Goal: Use online tool/utility: Utilize a website feature to perform a specific function

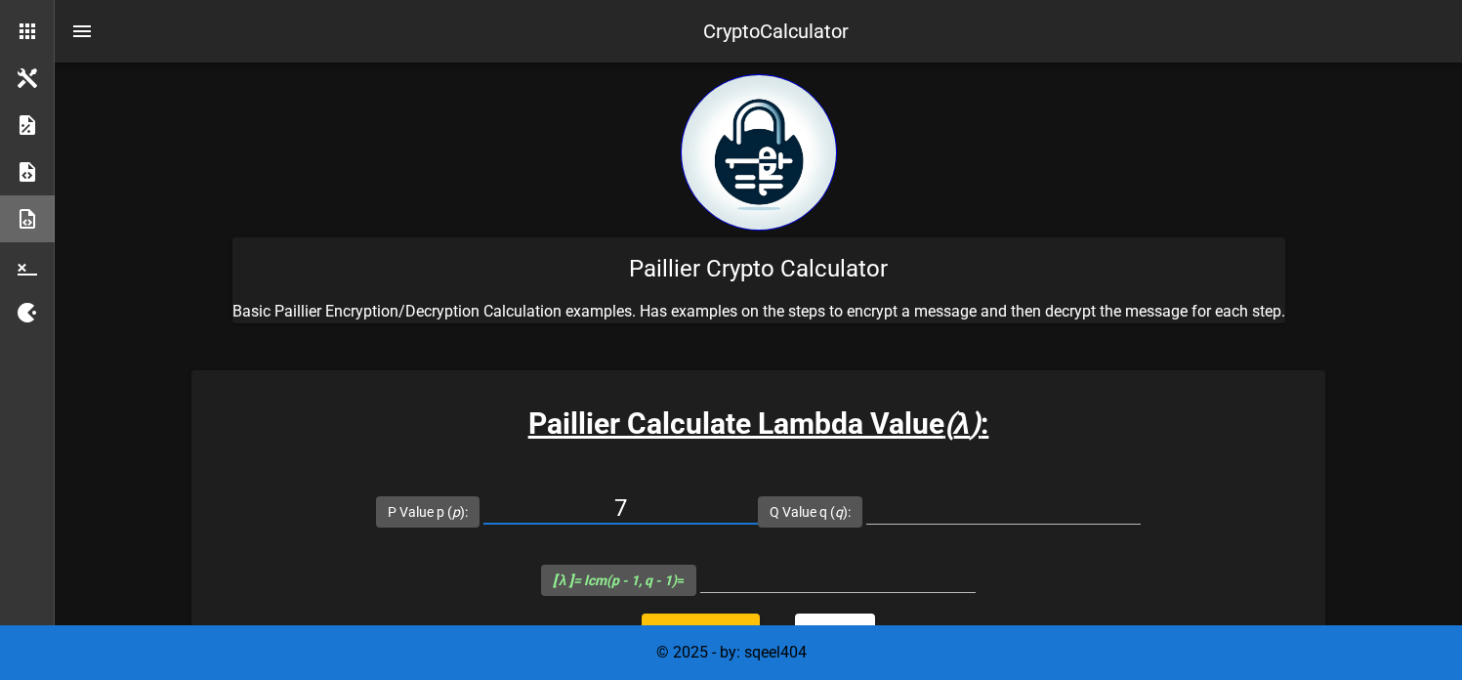
scroll to position [199, 0]
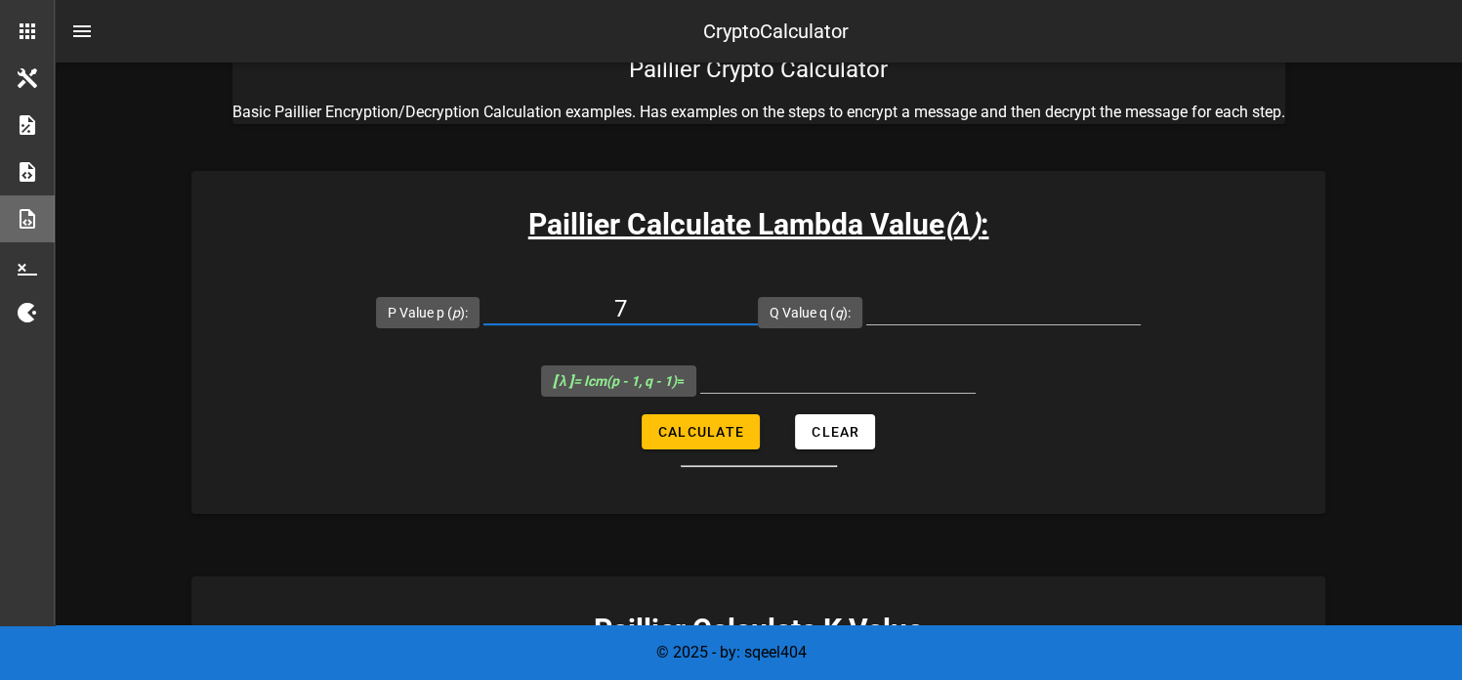
type input "7"
click at [955, 308] on input "Q Value q ( q ):" at bounding box center [1004, 308] width 275 height 31
type input "11"
click at [699, 436] on span "Calculate" at bounding box center [700, 432] width 87 height 16
type input "30"
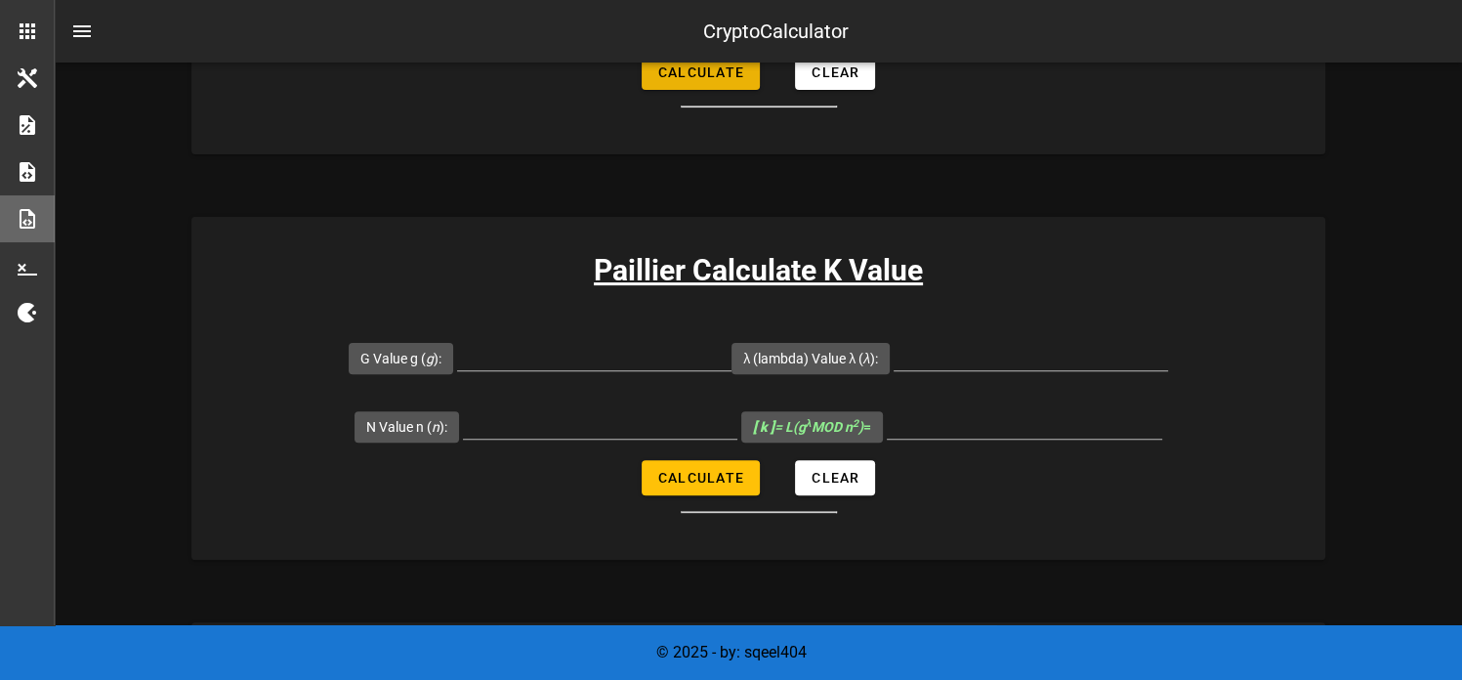
scroll to position [571, 0]
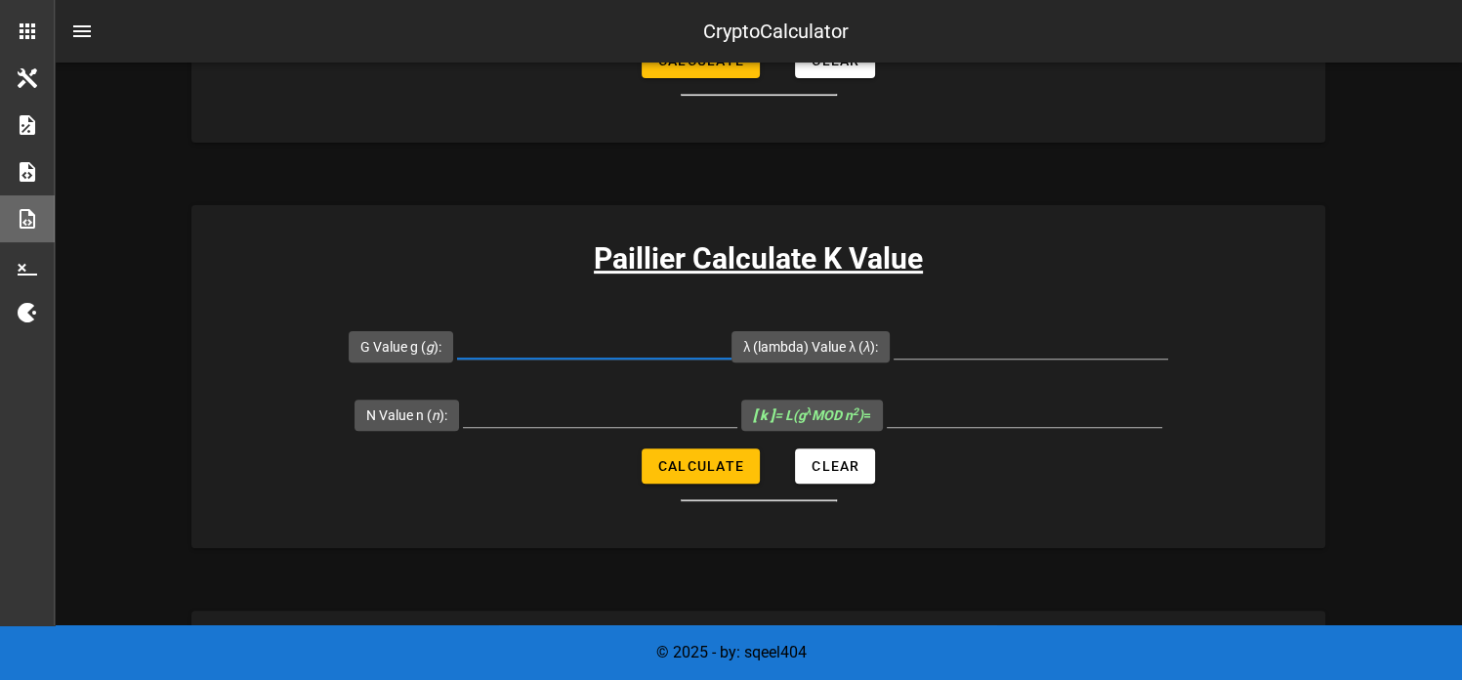
click at [578, 344] on input "G Value g ( g ):" at bounding box center [594, 342] width 275 height 31
click at [620, 348] on input "5692" at bounding box center [594, 342] width 275 height 31
type input "5652"
click at [953, 341] on input "λ (lambda) Value λ ( λ ):" at bounding box center [1031, 342] width 275 height 31
type input "30"
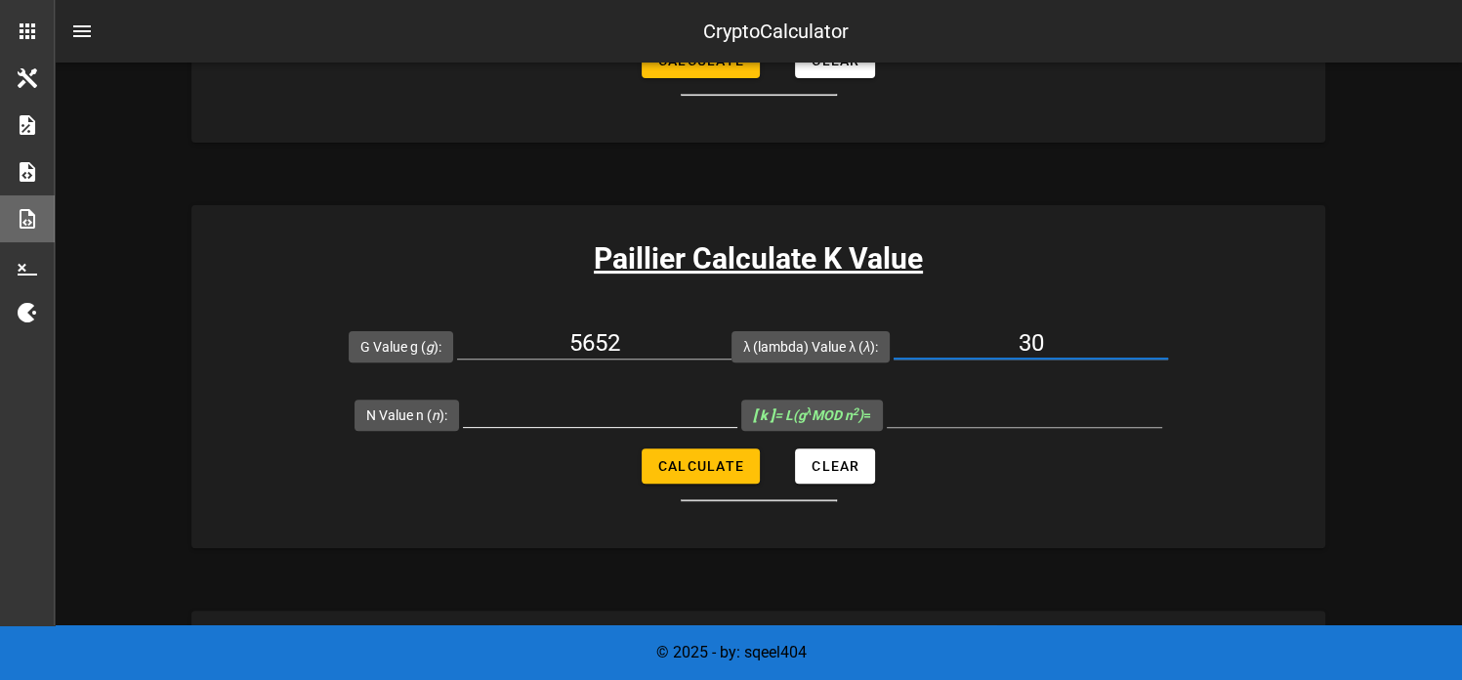
click at [575, 418] on input "N Value n ( n ):" at bounding box center [600, 411] width 275 height 31
type input "77"
click at [728, 472] on span "Calculate" at bounding box center [700, 466] width 87 height 16
type input "51"
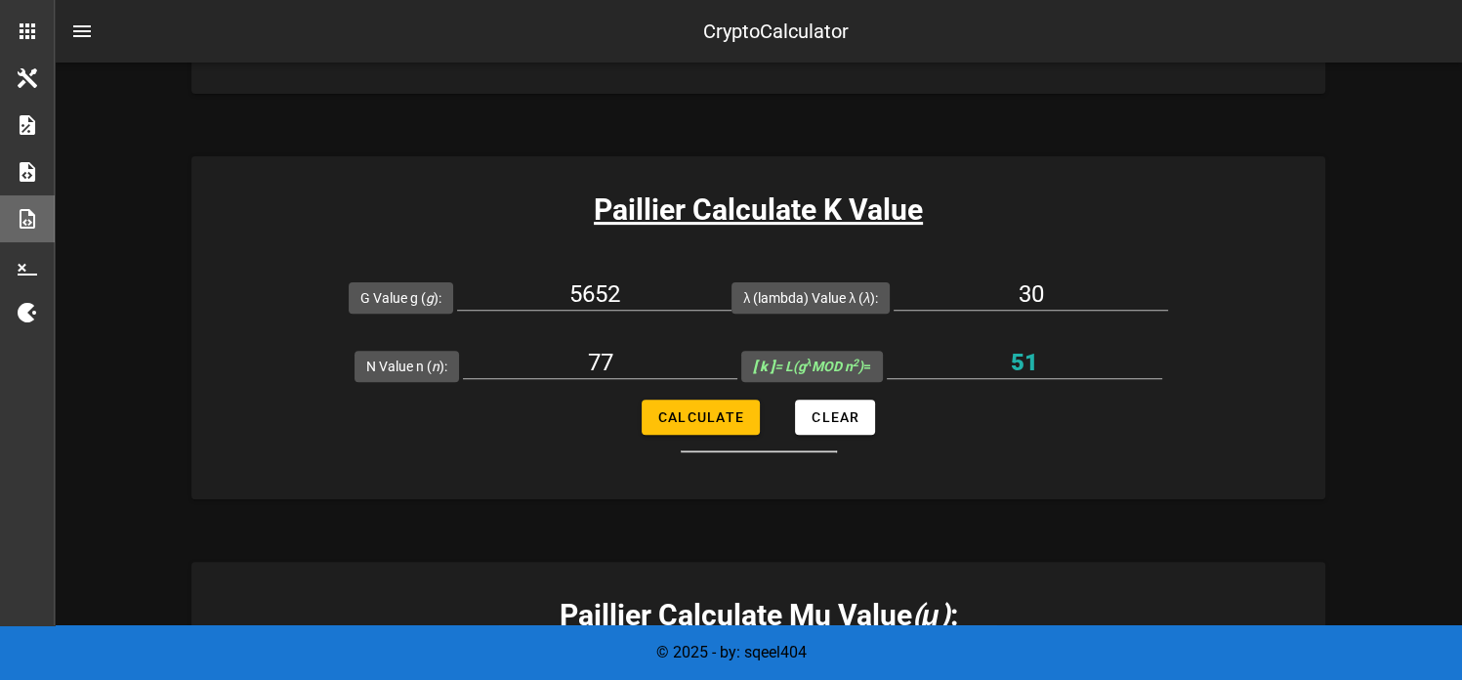
scroll to position [621, 0]
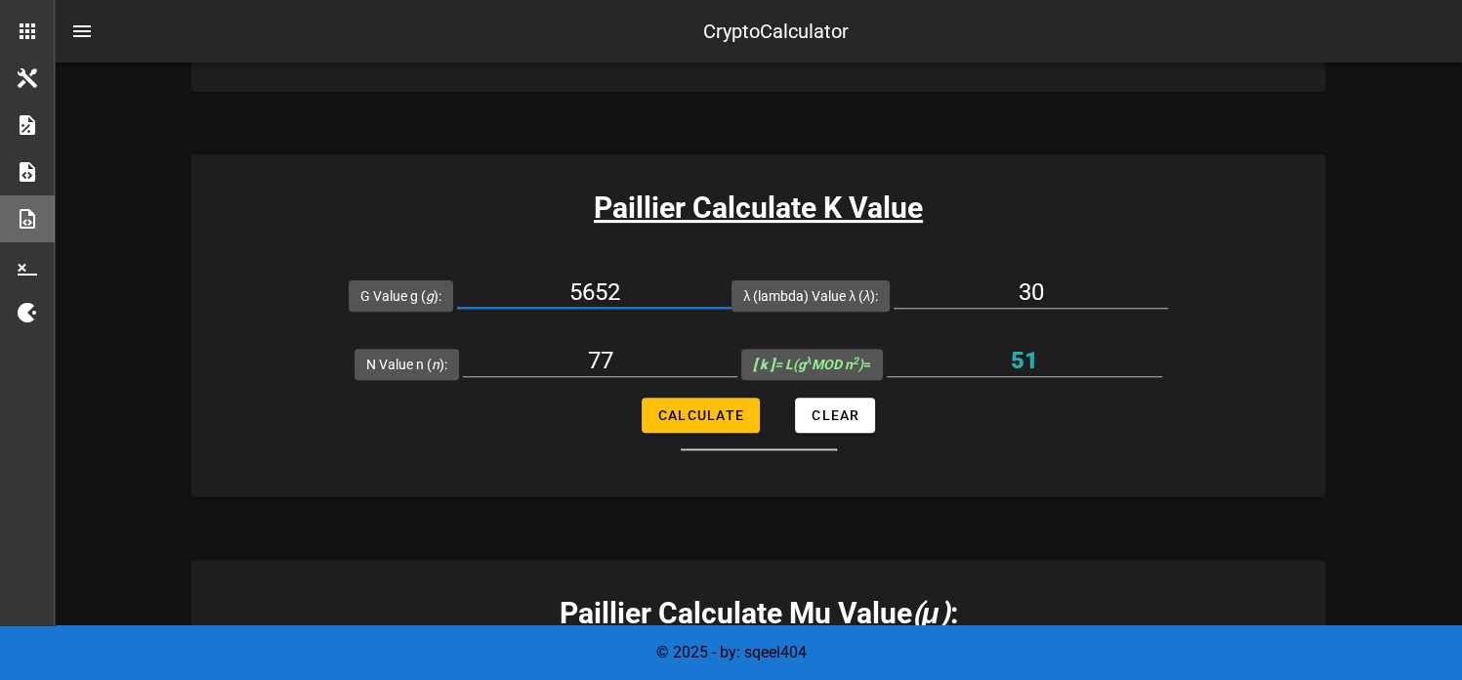
drag, startPoint x: 634, startPoint y: 280, endPoint x: 578, endPoint y: 284, distance: 55.8
click at [578, 284] on input "5652" at bounding box center [594, 291] width 275 height 31
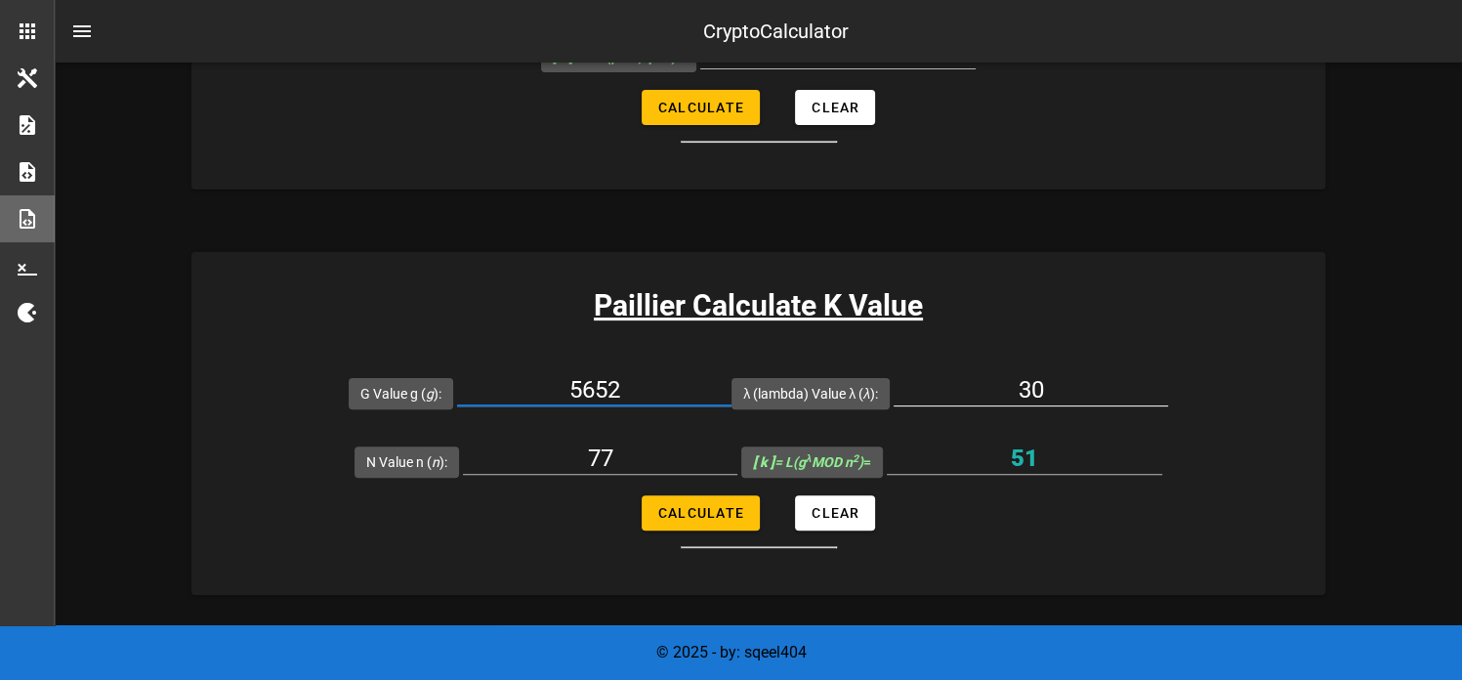
scroll to position [526, 0]
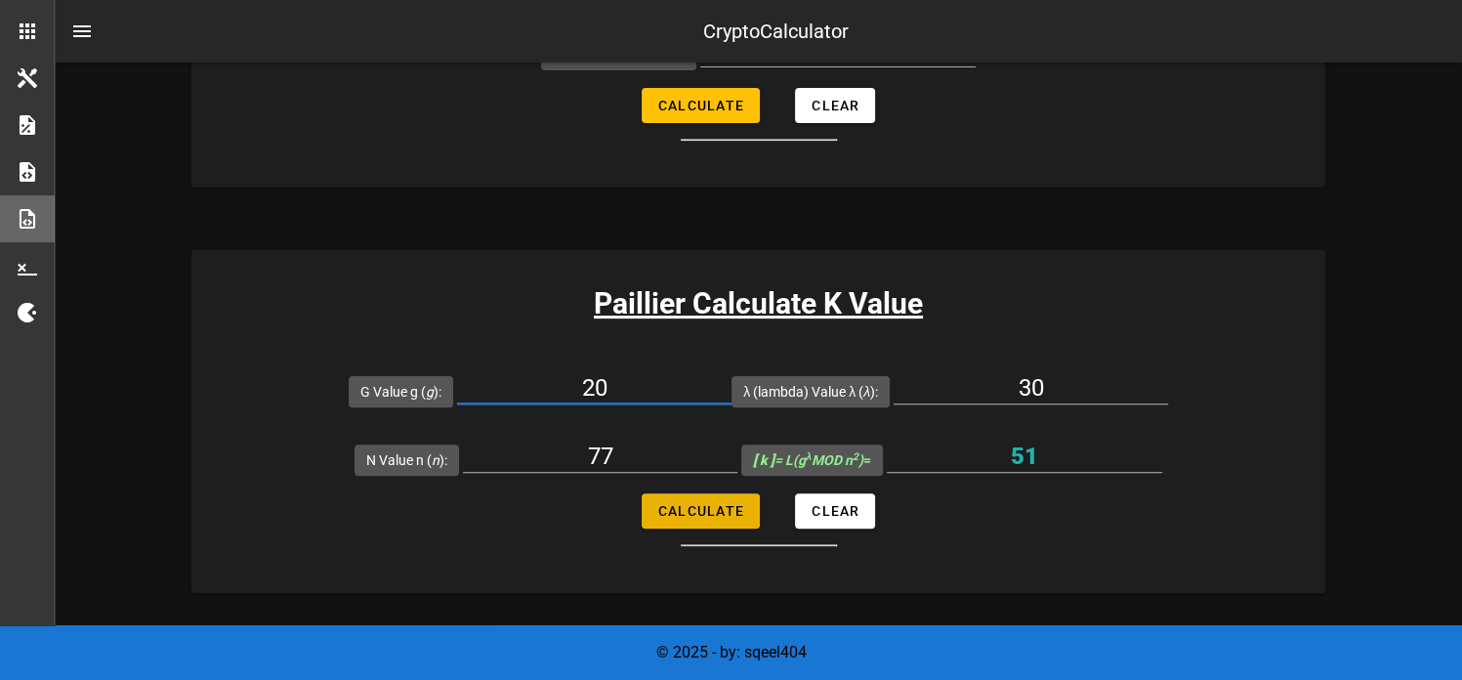
type input "20"
click at [688, 505] on span "Calculate" at bounding box center [700, 511] width 87 height 16
type input "23"
click at [610, 384] on input "20" at bounding box center [594, 387] width 275 height 31
type input "2"
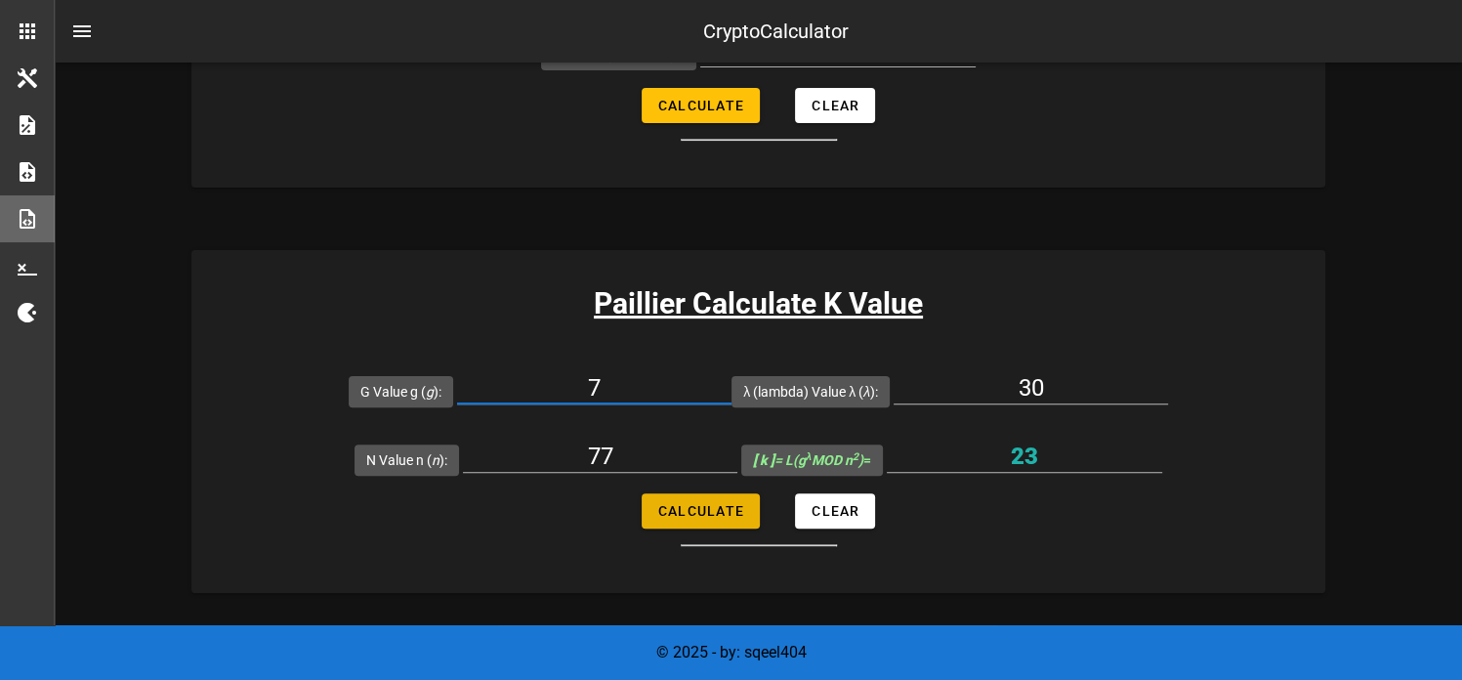
type input "7"
click at [688, 508] on span "Calculate" at bounding box center [700, 511] width 87 height 16
type input "19"
drag, startPoint x: 603, startPoint y: 382, endPoint x: 586, endPoint y: 369, distance: 20.9
click at [586, 369] on div "7" at bounding box center [594, 392] width 275 height 64
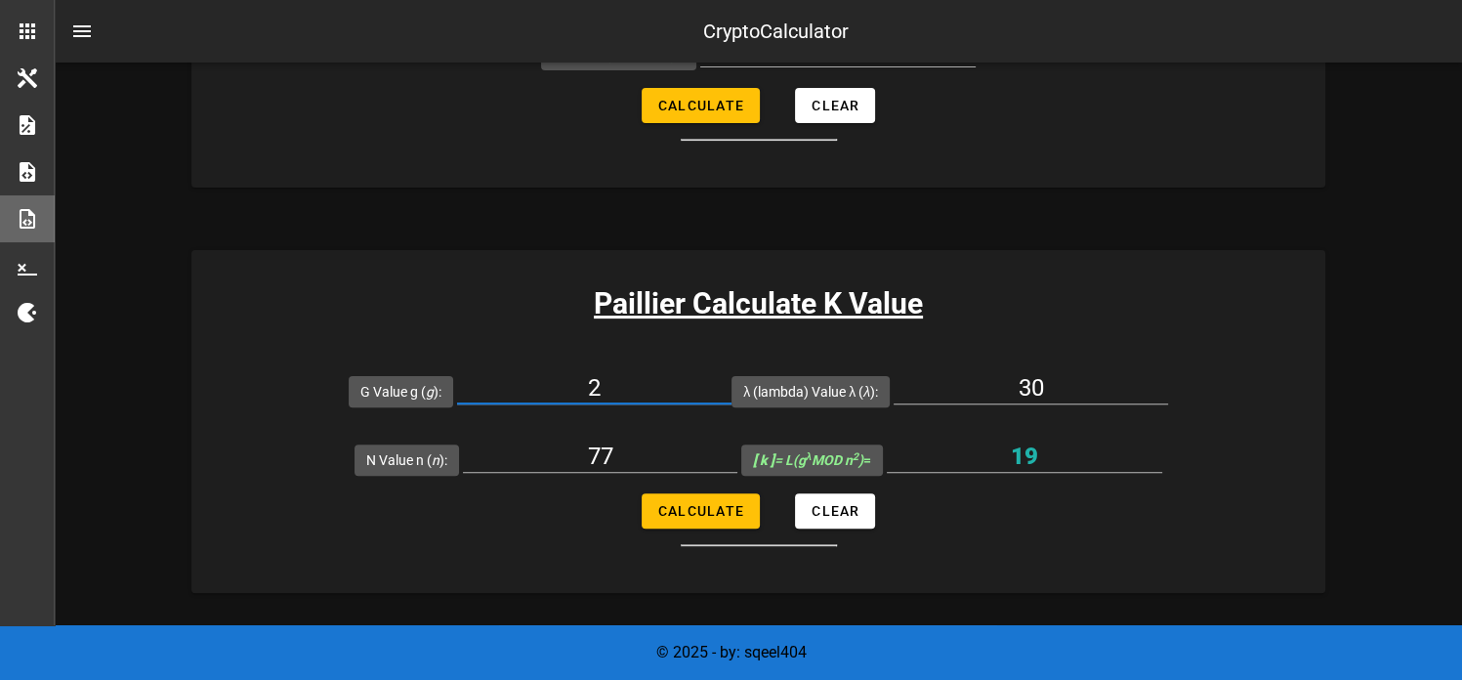
type input "2"
click at [265, 475] on form "G Value g ( g ): 2 λ (lambda) Value λ ( λ ): 30 N Value n ( n ): 77 [ k ] = L(g…" at bounding box center [758, 452] width 1134 height 190
click at [697, 507] on span "Calculate" at bounding box center [700, 511] width 87 height 16
click at [691, 527] on button "Calculate" at bounding box center [701, 510] width 118 height 35
type input "76"
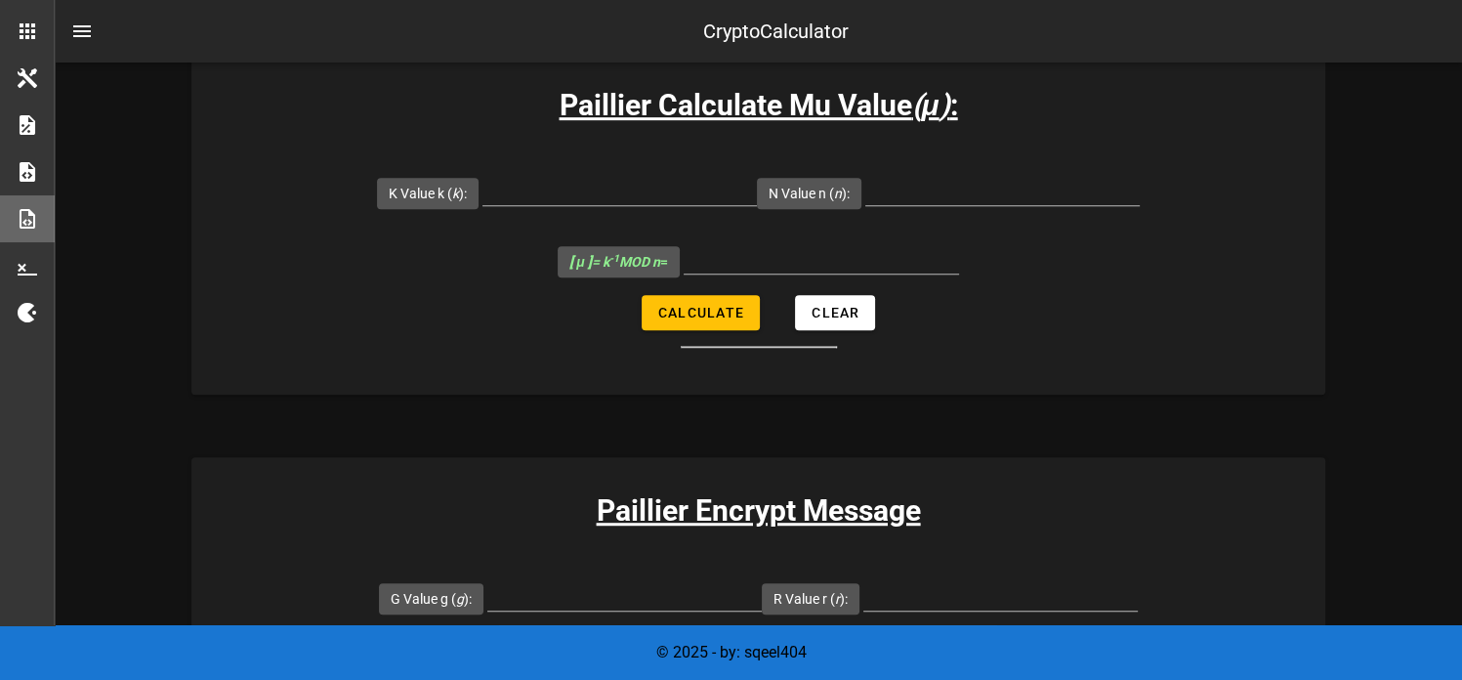
scroll to position [1086, 0]
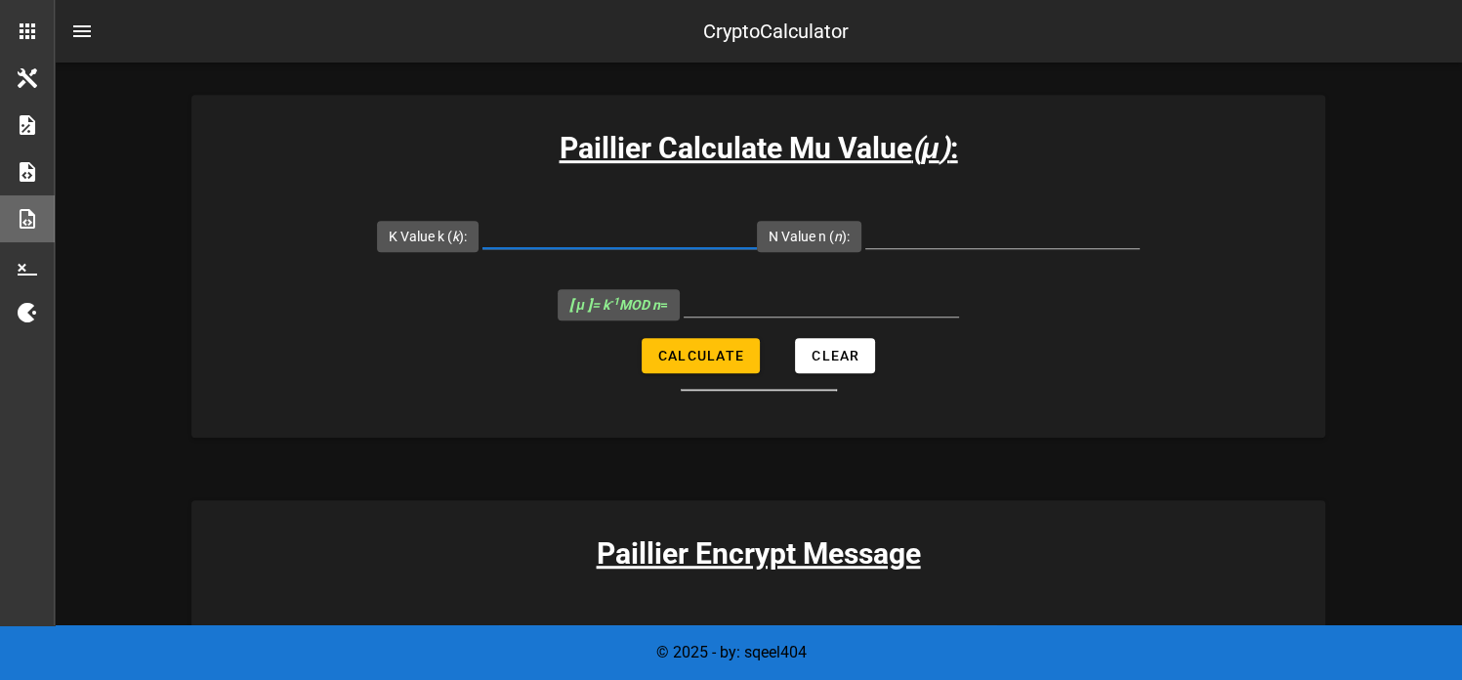
click at [602, 236] on input "K Value k ( k ):" at bounding box center [620, 232] width 275 height 31
type input "1"
click at [915, 217] on input "N Value n ( n ):" at bounding box center [1003, 232] width 275 height 31
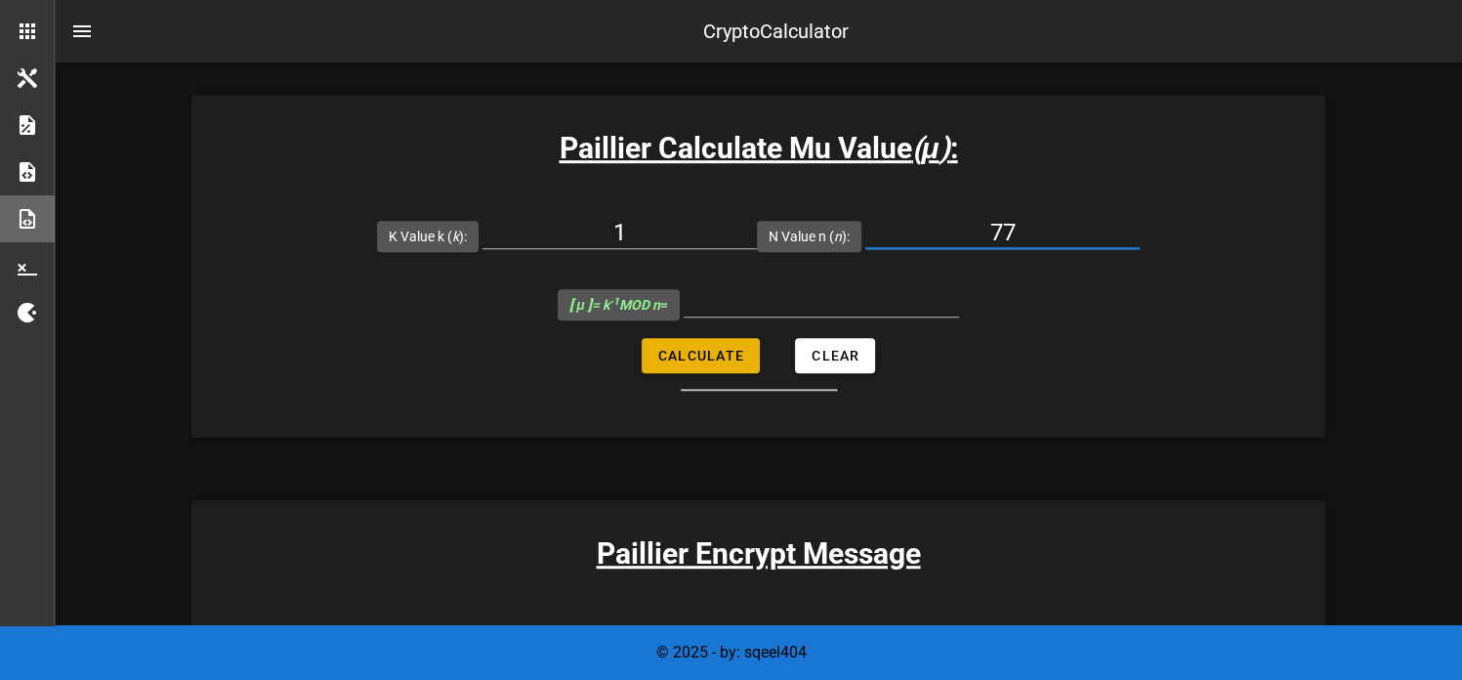
type input "77"
click at [697, 359] on span "Calculate" at bounding box center [700, 356] width 87 height 16
type input "1"
drag, startPoint x: 633, startPoint y: 241, endPoint x: 597, endPoint y: 222, distance: 41.1
click at [597, 222] on input "1" at bounding box center [620, 232] width 275 height 31
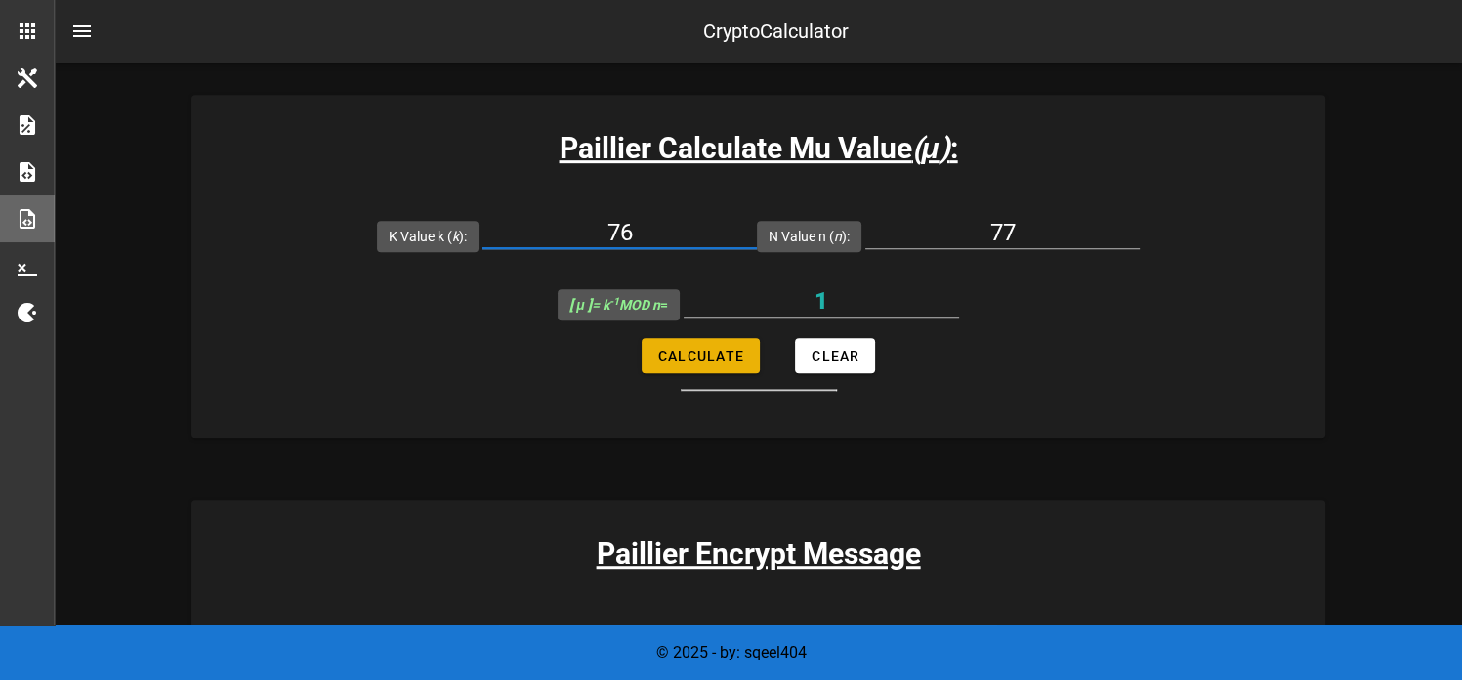
type input "76"
click at [734, 339] on button "Calculate" at bounding box center [701, 355] width 118 height 35
type input "76"
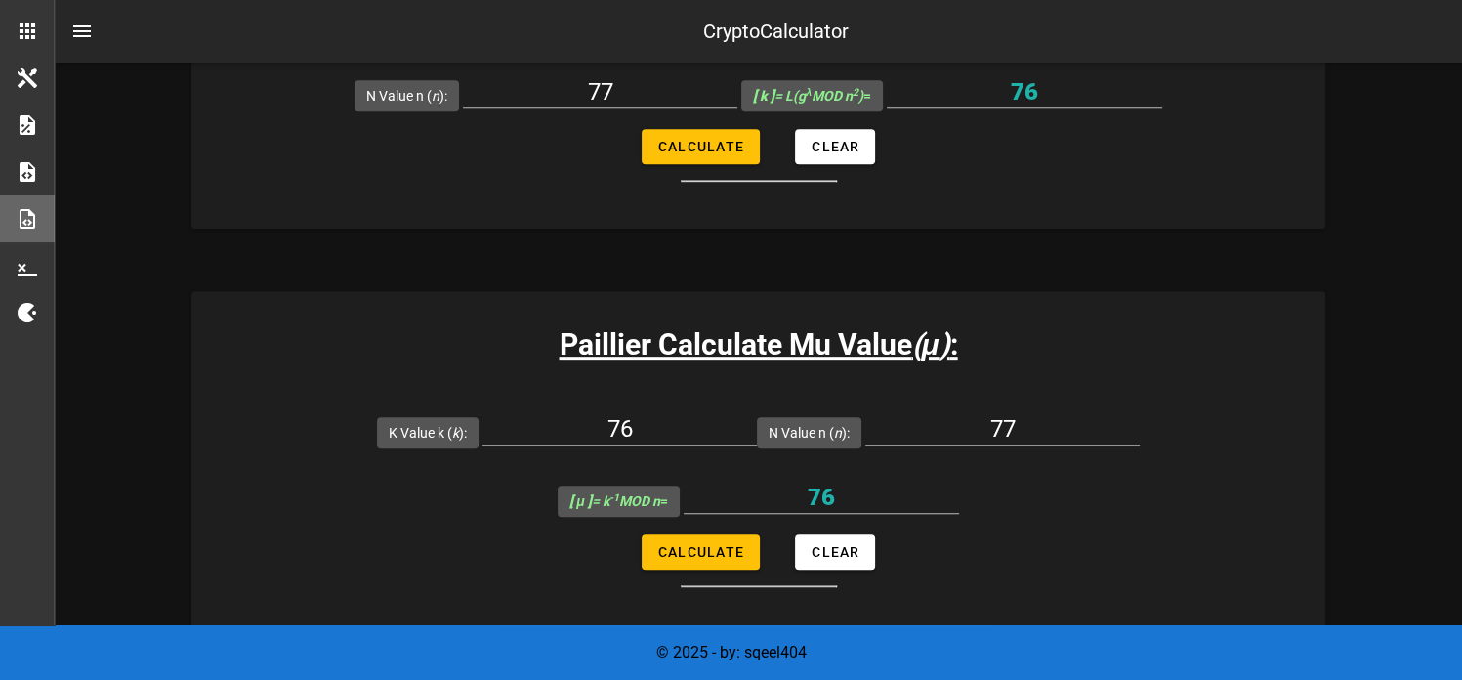
scroll to position [891, 0]
drag, startPoint x: 659, startPoint y: 421, endPoint x: 585, endPoint y: 424, distance: 74.3
click at [585, 424] on input "76" at bounding box center [620, 427] width 275 height 31
type input "51"
click at [699, 554] on span "Calculate" at bounding box center [700, 551] width 87 height 16
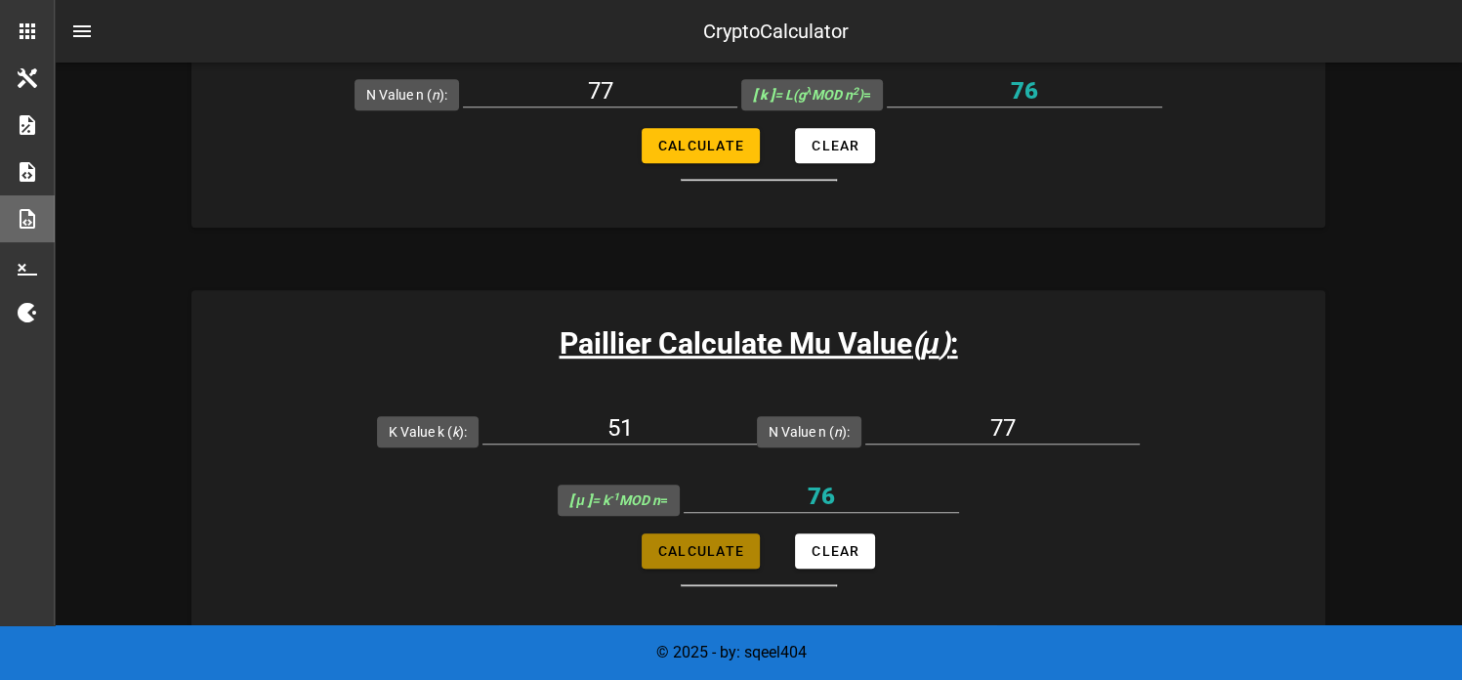
type input "74"
drag, startPoint x: 653, startPoint y: 421, endPoint x: 571, endPoint y: 412, distance: 82.5
click at [571, 412] on input "51" at bounding box center [620, 427] width 275 height 31
type input "76"
click at [715, 555] on span "Calculate" at bounding box center [700, 551] width 87 height 16
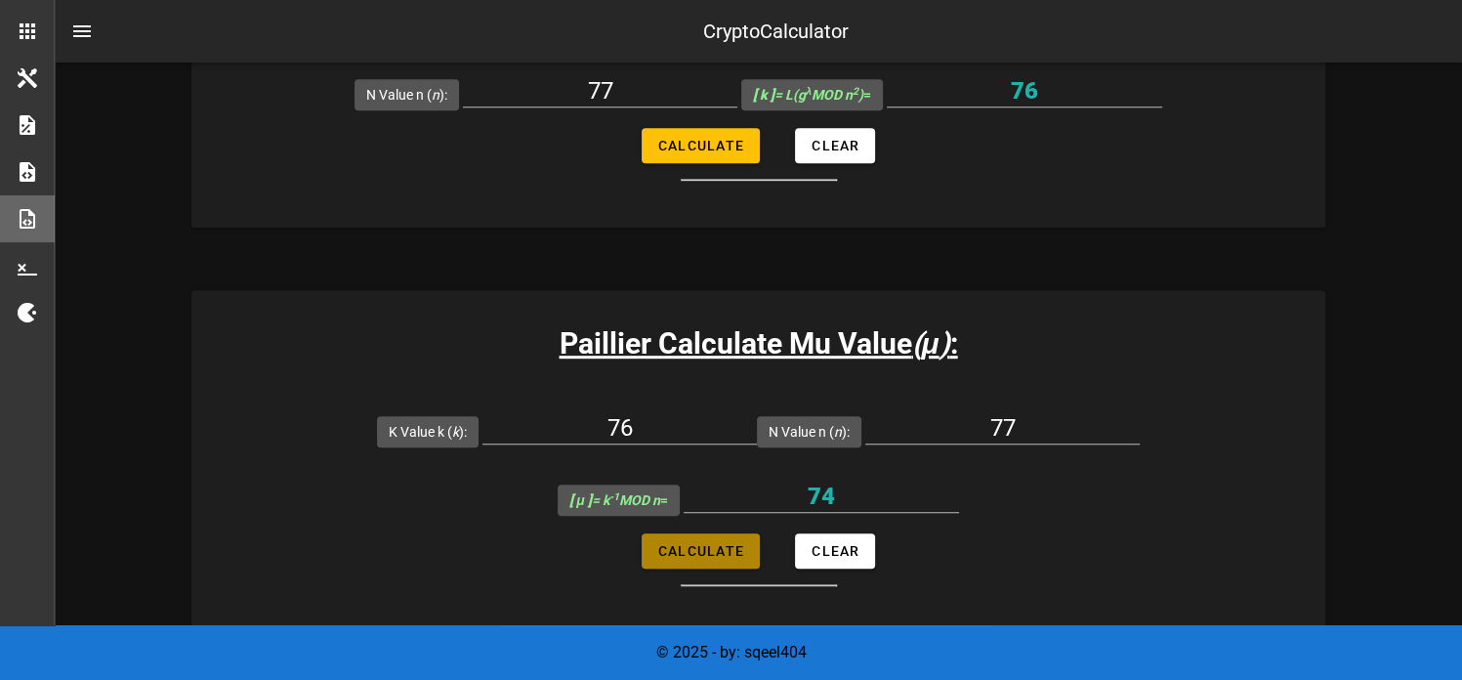
type input "76"
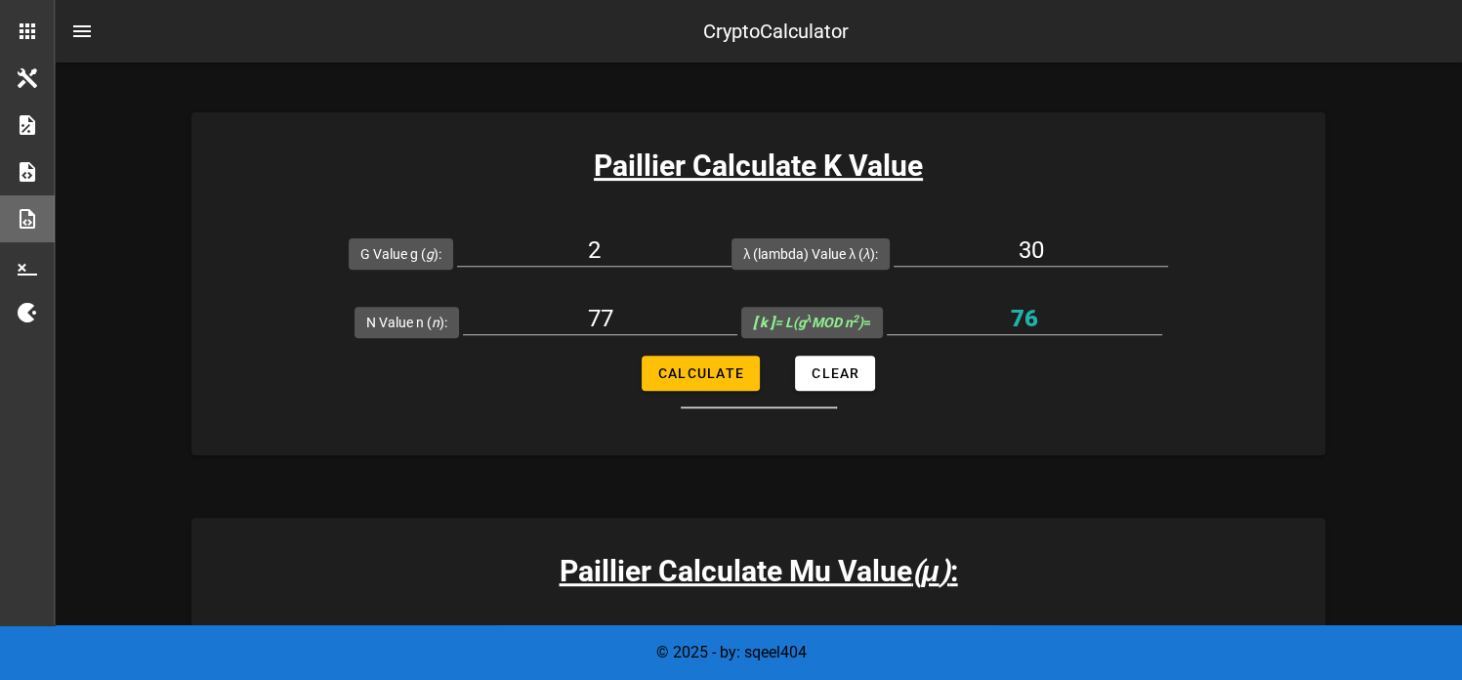
scroll to position [649, 0]
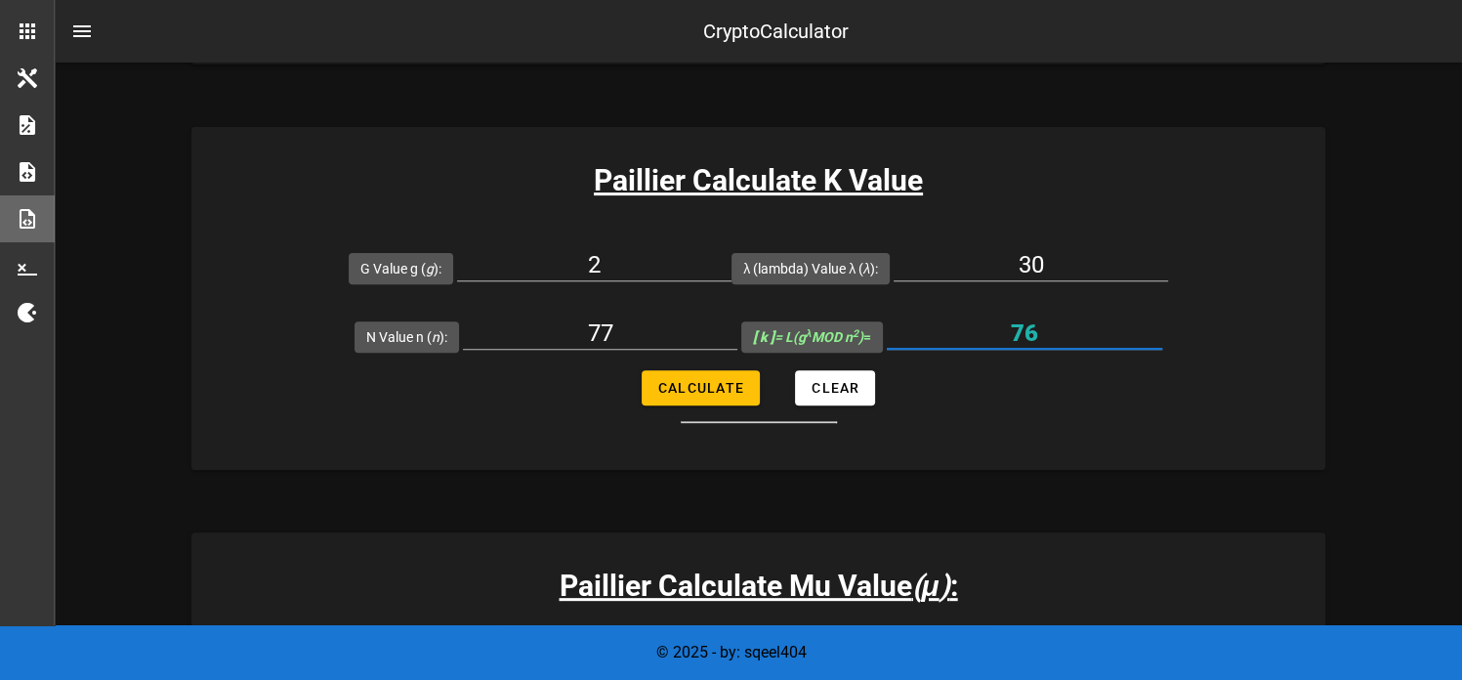
click at [1059, 343] on input "76" at bounding box center [1024, 333] width 275 height 31
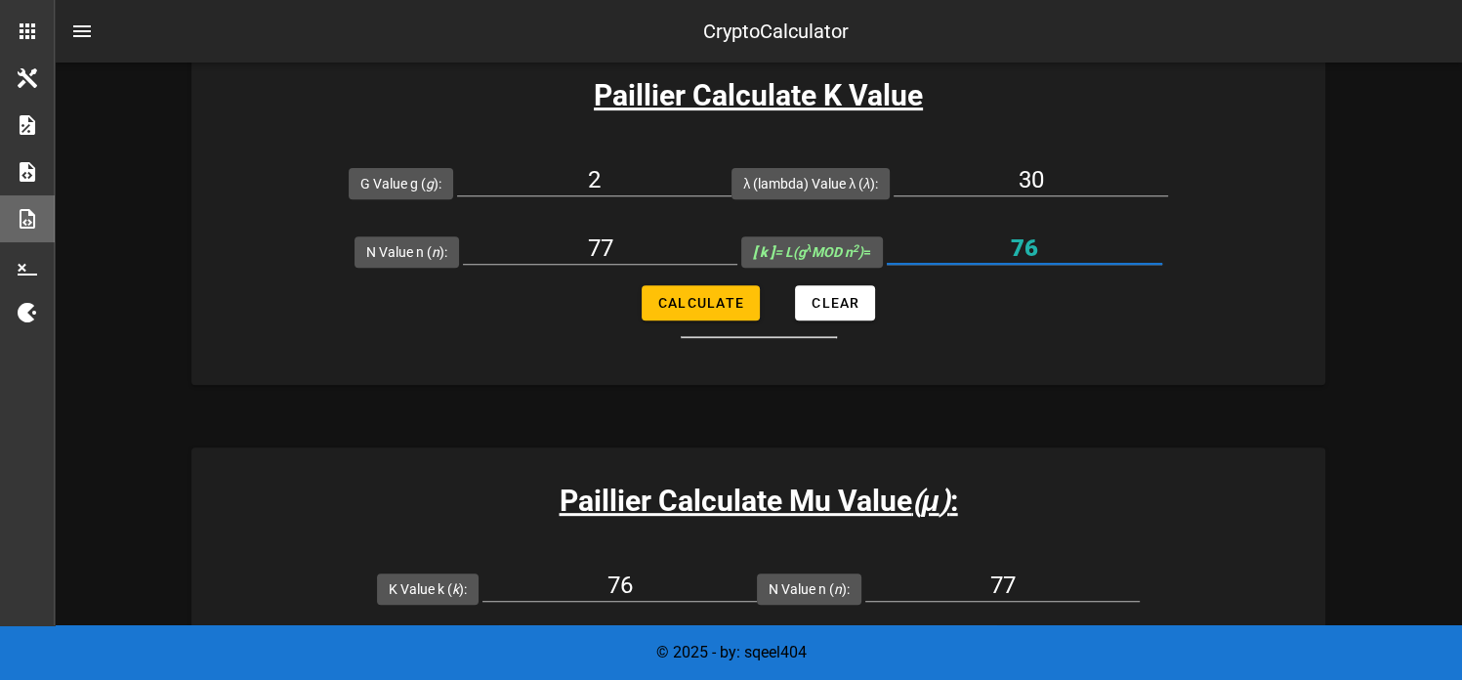
scroll to position [739, 0]
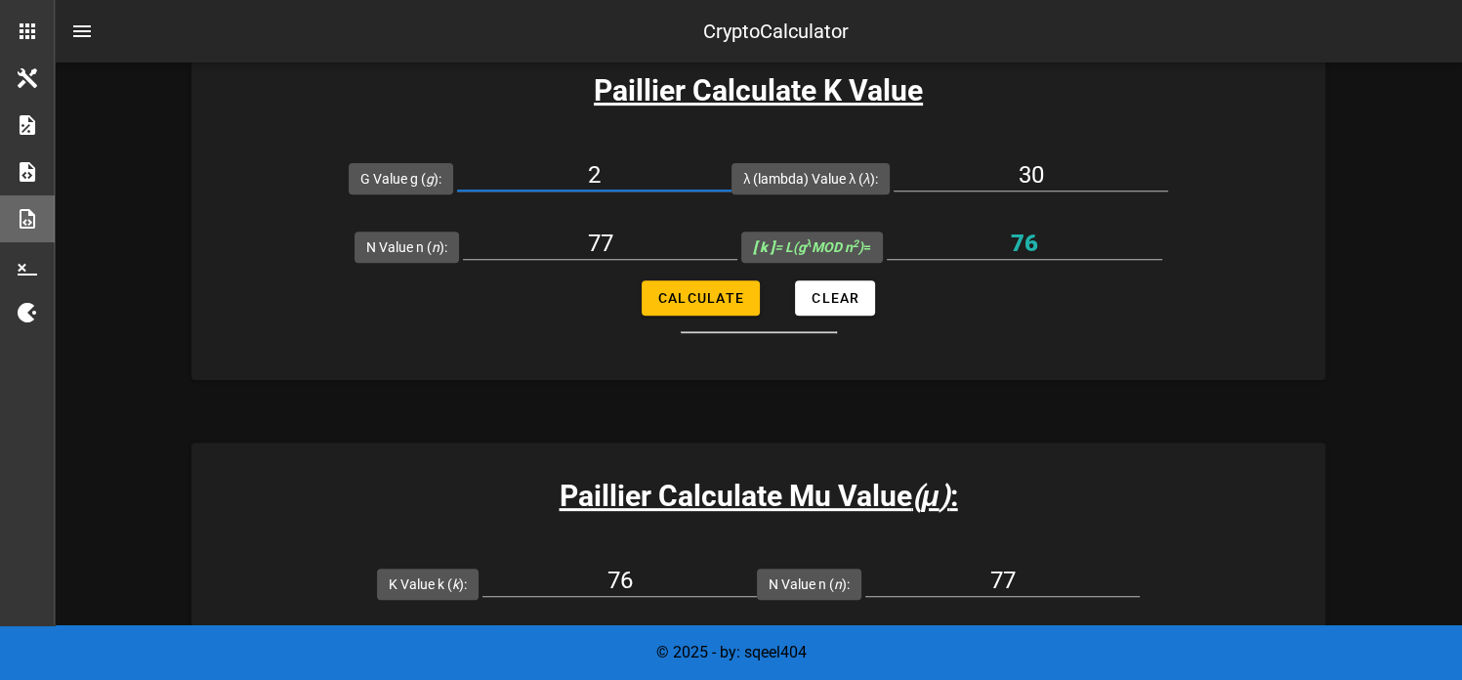
drag, startPoint x: 617, startPoint y: 175, endPoint x: 572, endPoint y: 144, distance: 54.7
click at [572, 144] on div "2" at bounding box center [594, 178] width 275 height 68
type input "5652"
click at [654, 296] on button "Calculate" at bounding box center [701, 297] width 118 height 35
type input "51"
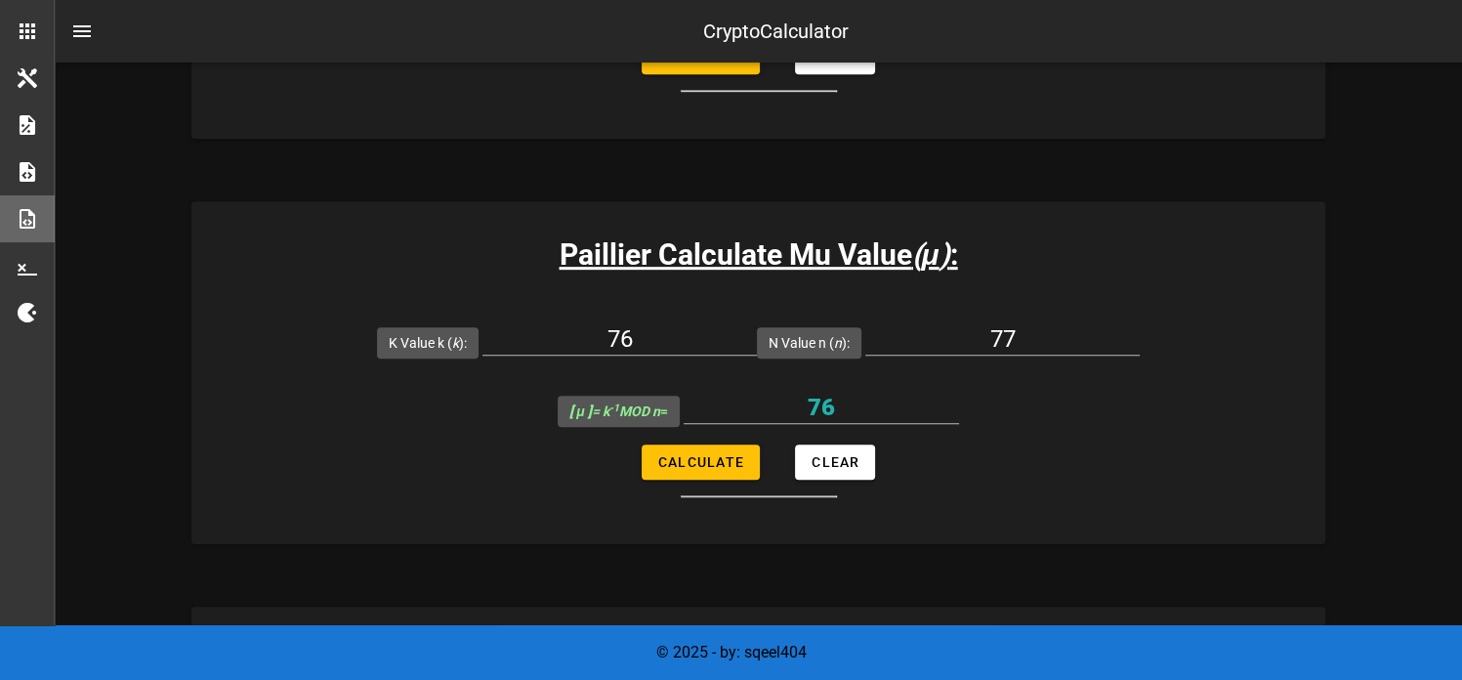
scroll to position [981, 0]
drag, startPoint x: 650, startPoint y: 338, endPoint x: 566, endPoint y: 313, distance: 87.8
click at [566, 313] on div "76" at bounding box center [620, 343] width 275 height 64
type input "51"
click at [675, 468] on button "Calculate" at bounding box center [701, 461] width 118 height 35
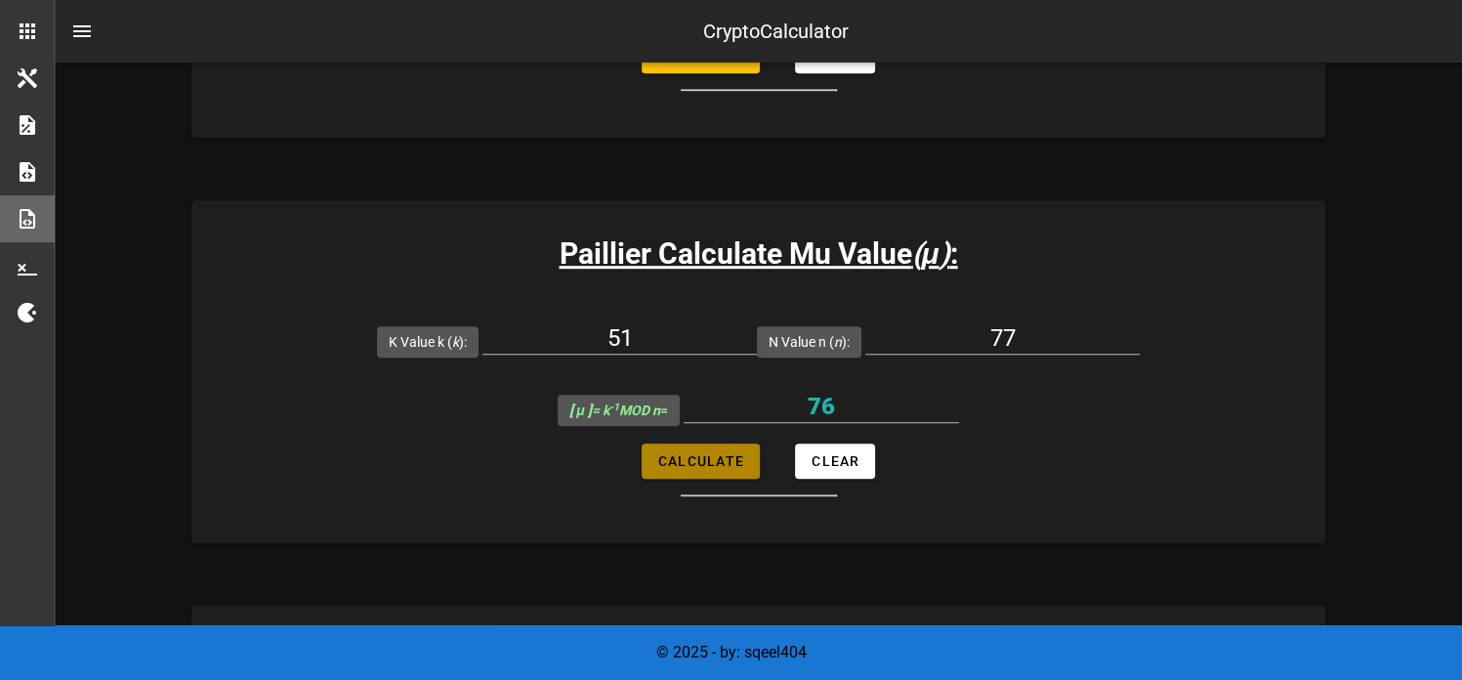
type input "74"
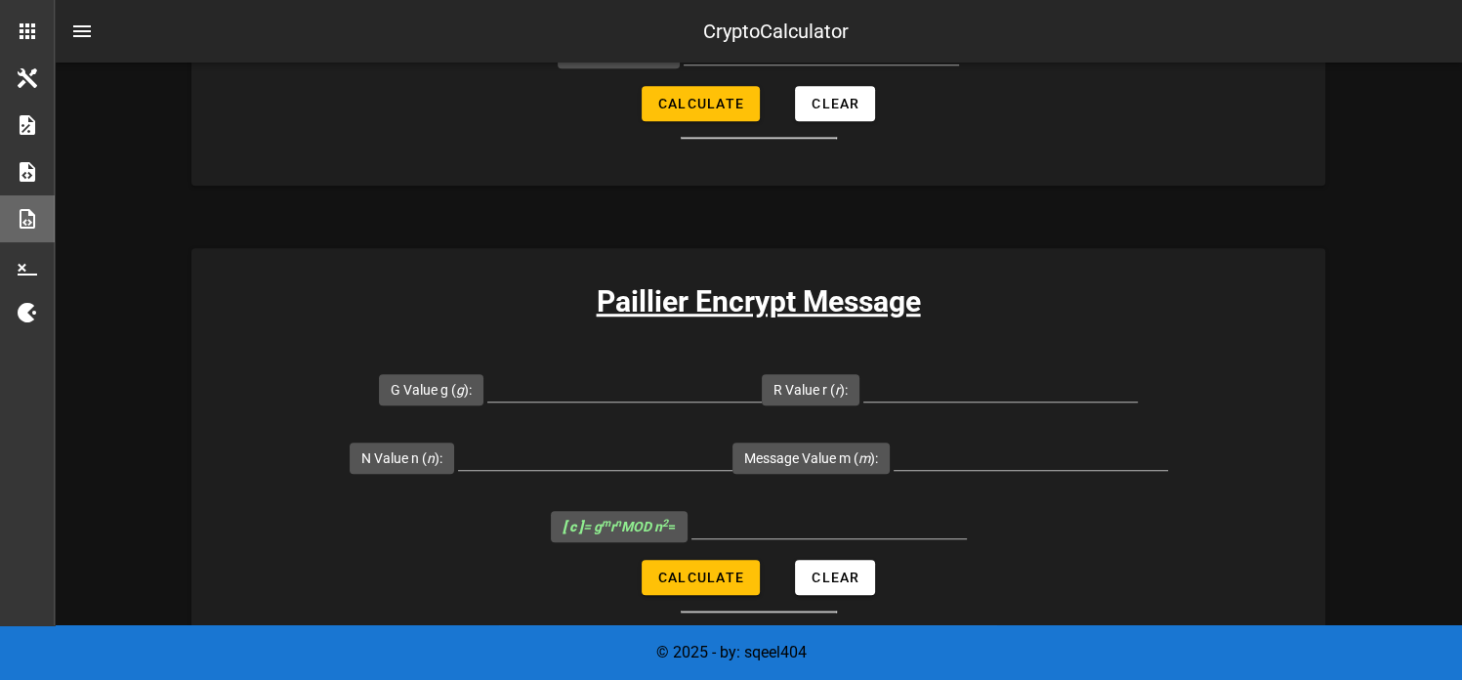
scroll to position [1422, 0]
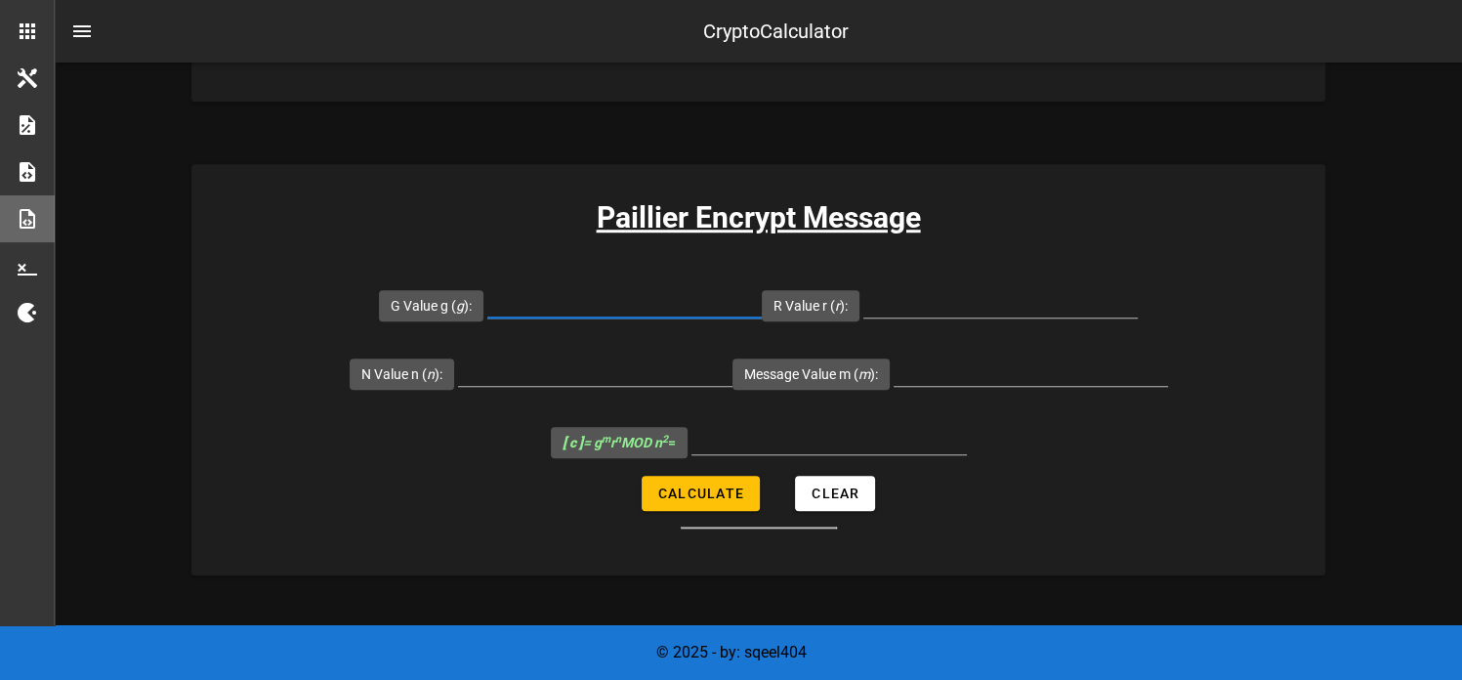
click at [548, 301] on input "G Value g ( g ):" at bounding box center [624, 301] width 275 height 31
type input "5652"
click at [903, 289] on input "R Value r ( r ):" at bounding box center [1001, 301] width 275 height 31
type input "23"
click at [531, 366] on input "N Value n ( n ):" at bounding box center [595, 370] width 275 height 31
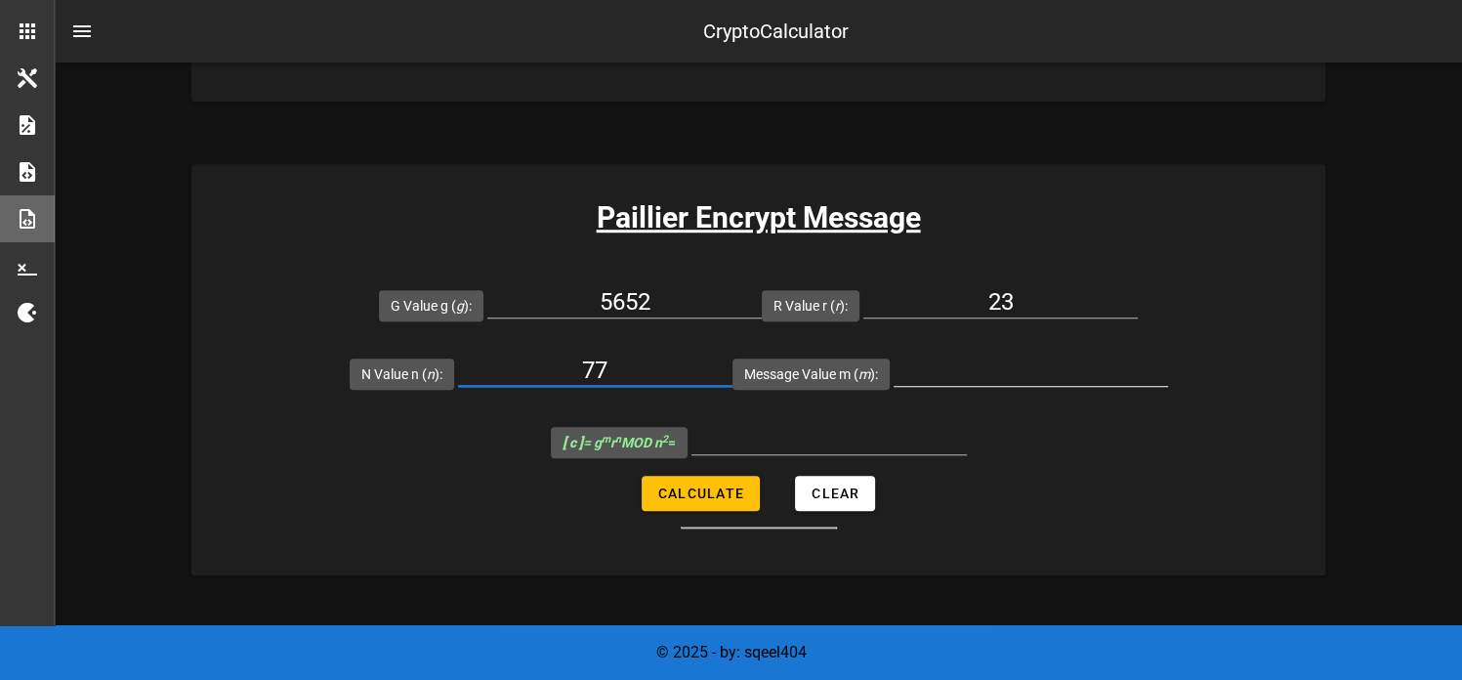
type input "77"
click at [965, 373] on input "Message Value m ( m ):" at bounding box center [1031, 370] width 275 height 31
type input "5"
click at [685, 494] on span "Calculate" at bounding box center [700, 494] width 87 height 16
type input "2652"
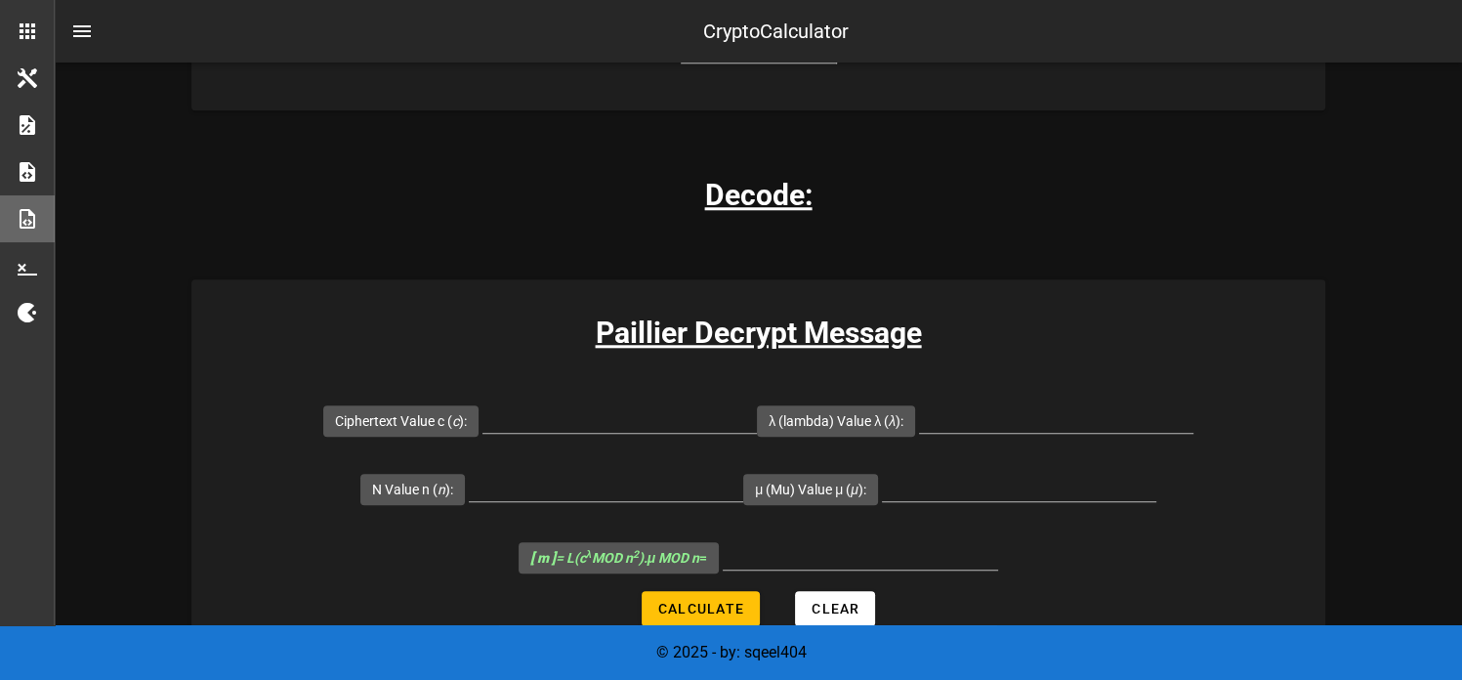
scroll to position [1889, 0]
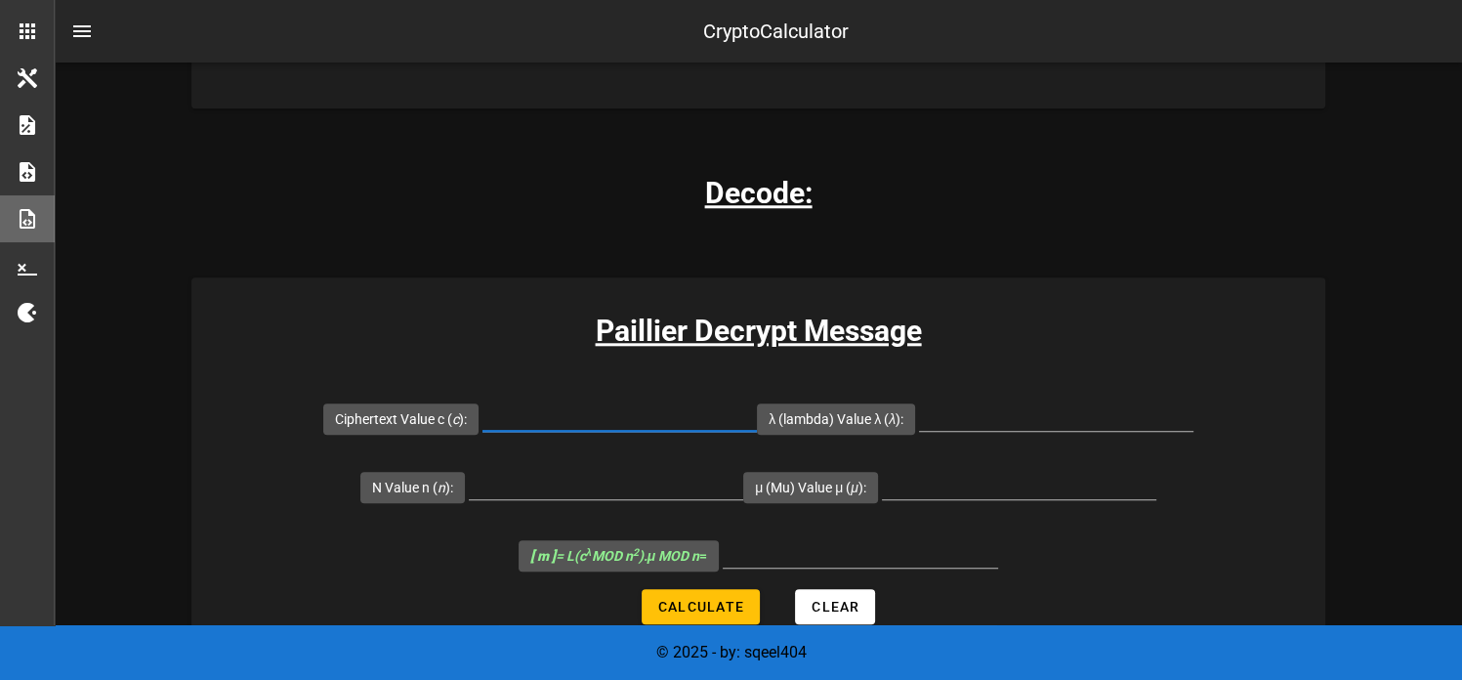
click at [594, 419] on input "Ciphertext Value c ( c ):" at bounding box center [620, 415] width 275 height 31
type input "2652"
click at [970, 401] on input "λ (lambda) Value λ ( λ ):" at bounding box center [1056, 415] width 275 height 31
type input "30"
click at [546, 485] on input "N Value n ( n ):" at bounding box center [606, 483] width 275 height 31
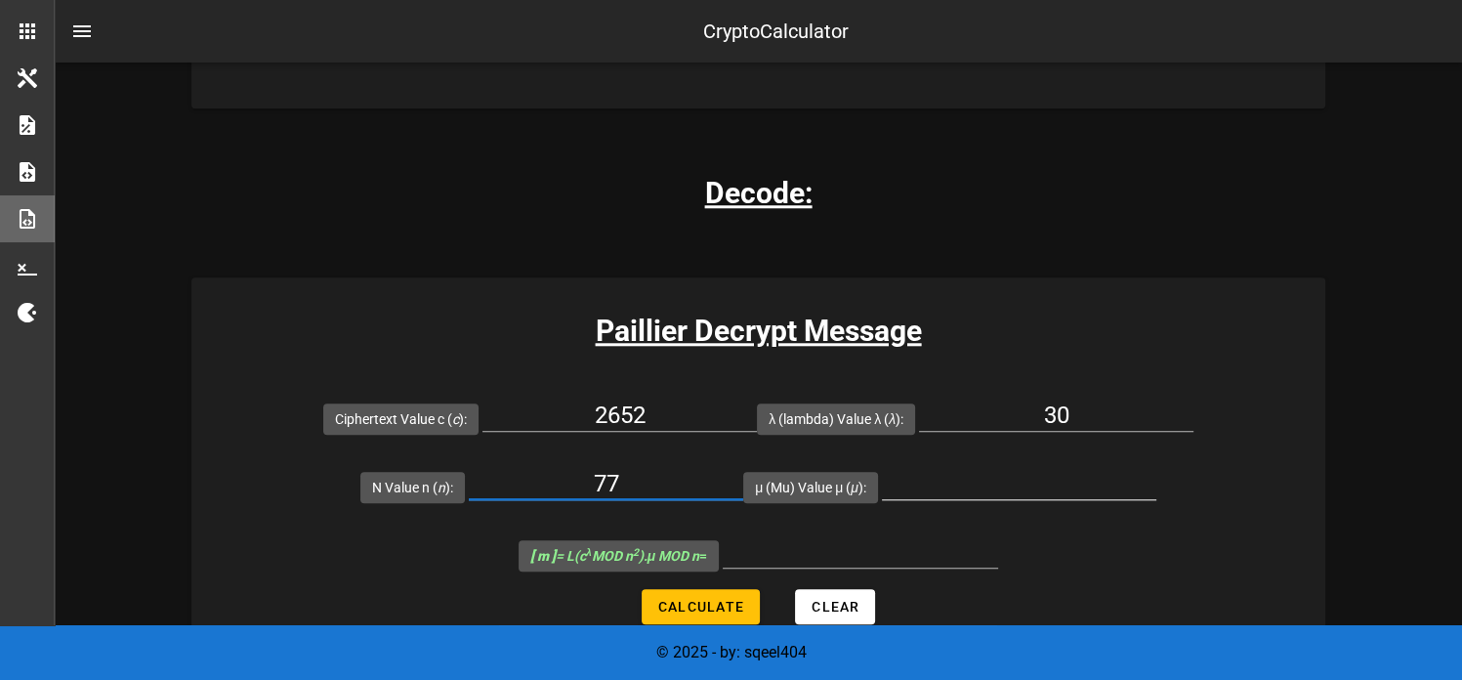
type input "77"
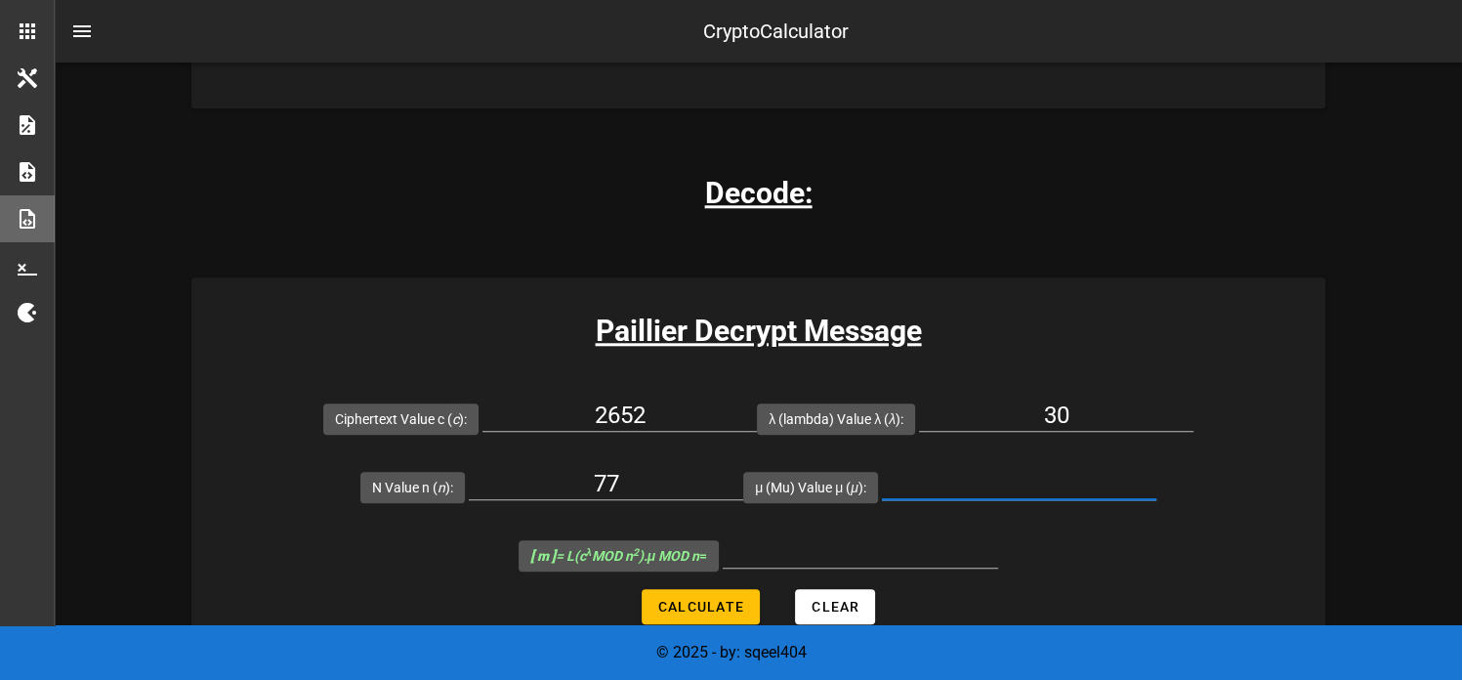
click at [978, 483] on input "μ (Mu) Value μ ( μ ):" at bounding box center [1019, 483] width 275 height 31
type input "74"
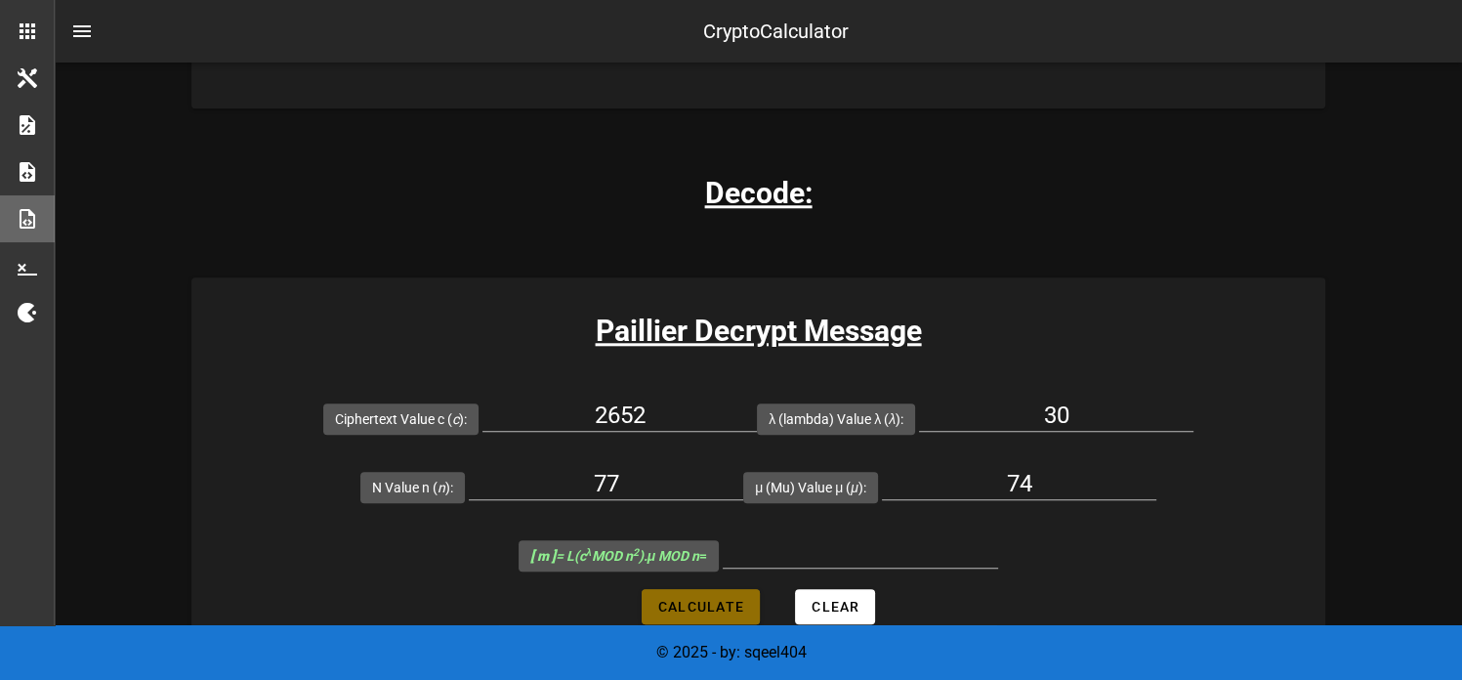
click at [727, 603] on span "Calculate" at bounding box center [700, 607] width 87 height 16
type input "5"
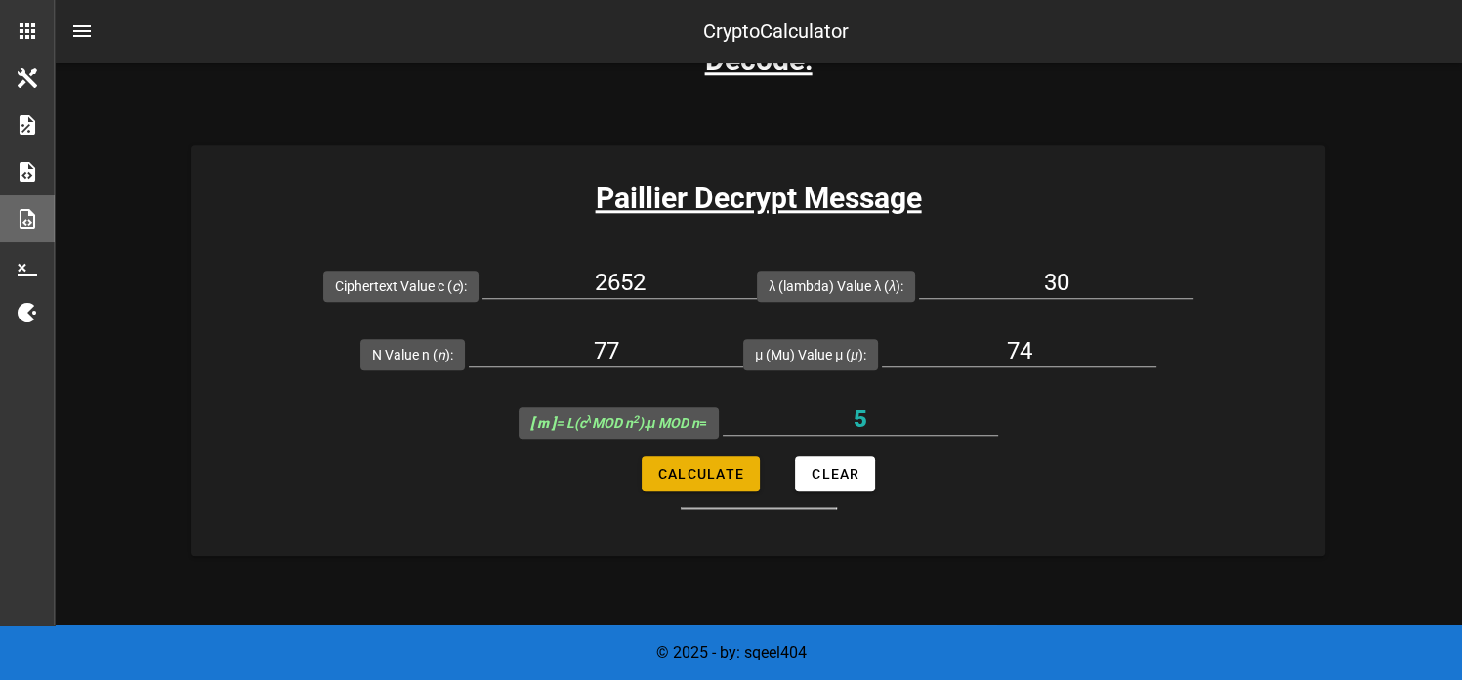
scroll to position [2027, 0]
